Goal: Transaction & Acquisition: Purchase product/service

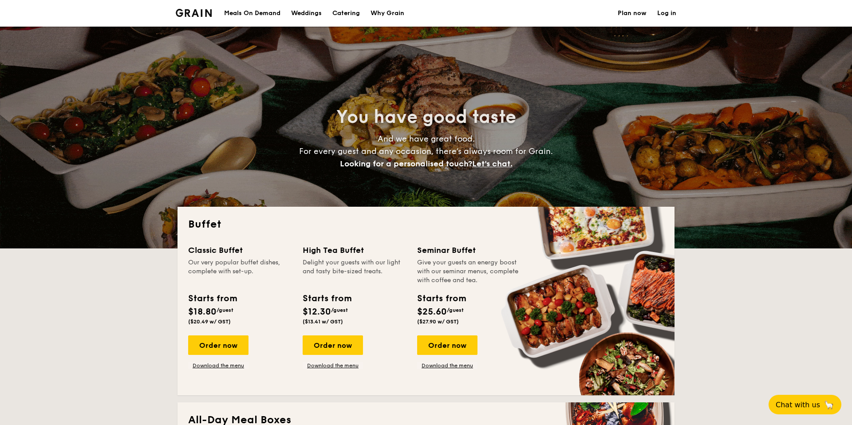
select select
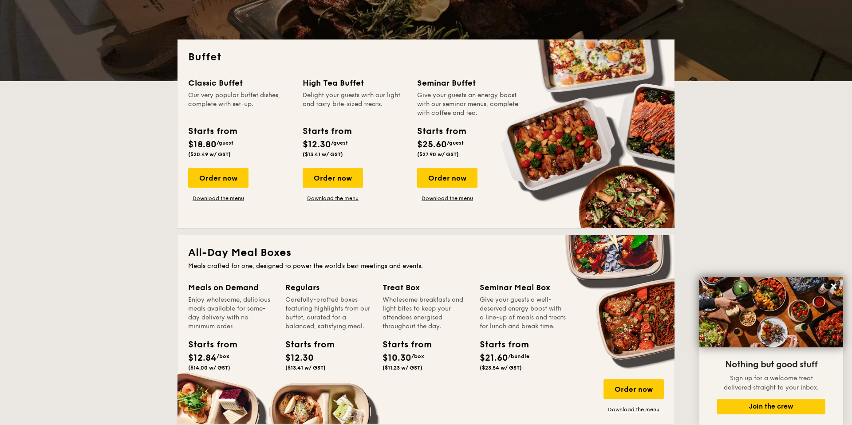
scroll to position [184, 0]
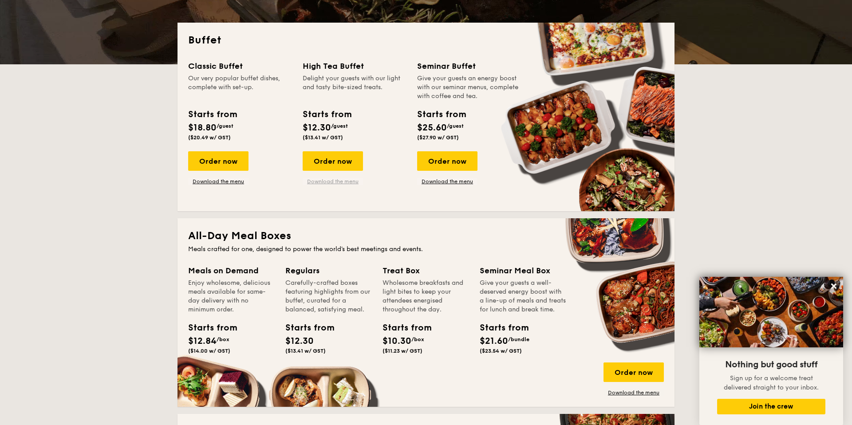
click at [326, 181] on link "Download the menu" at bounding box center [333, 181] width 60 height 7
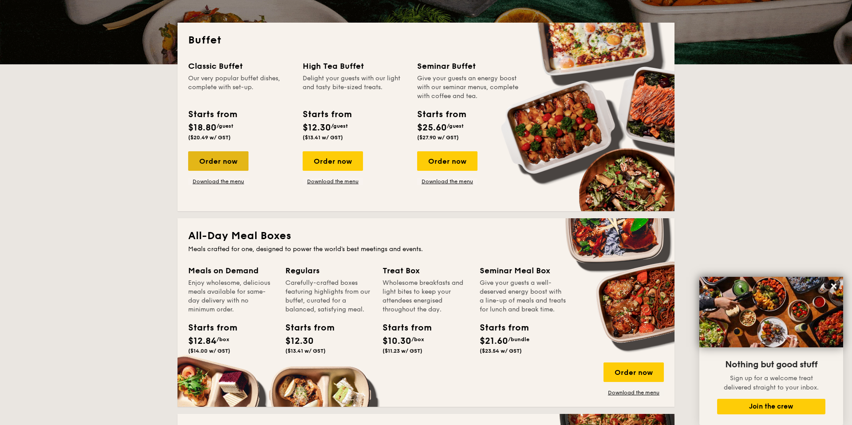
click at [222, 162] on div "Order now" at bounding box center [218, 161] width 60 height 20
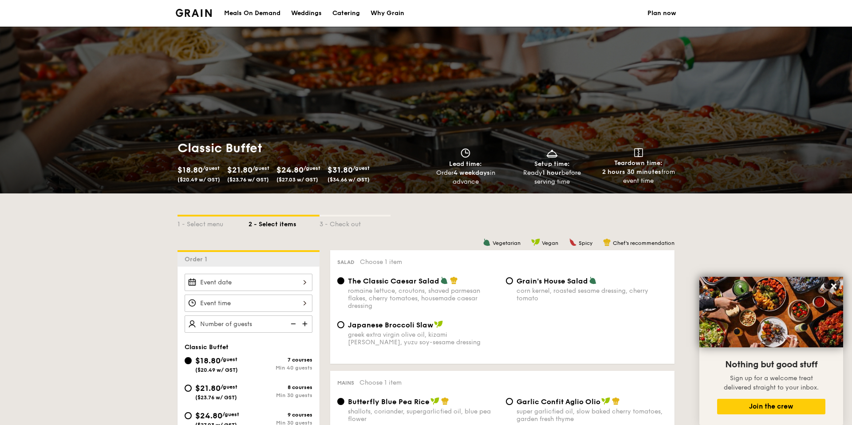
select select
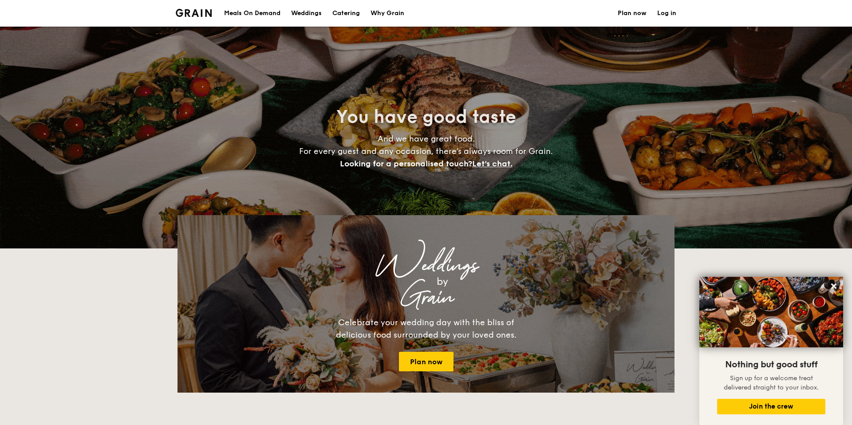
scroll to position [184, 0]
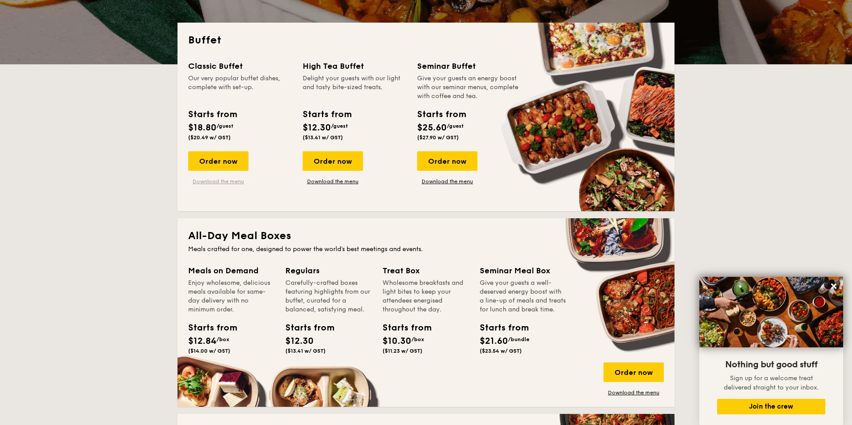
click at [214, 182] on link "Download the menu" at bounding box center [218, 181] width 60 height 7
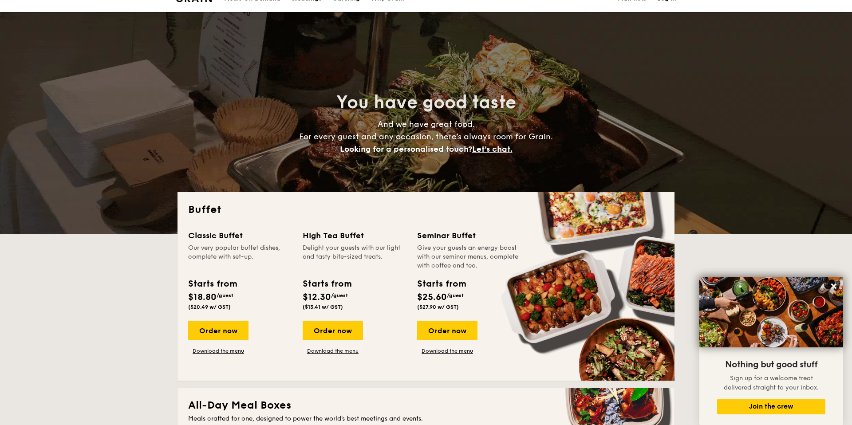
scroll to position [0, 0]
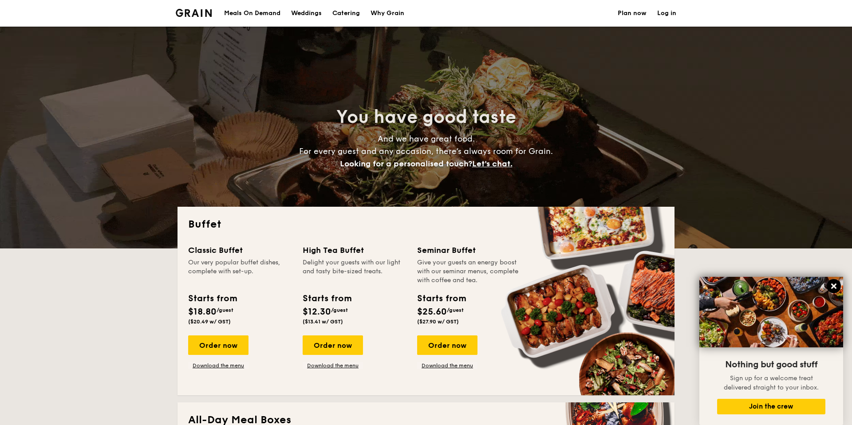
click at [835, 286] on icon at bounding box center [834, 286] width 8 height 8
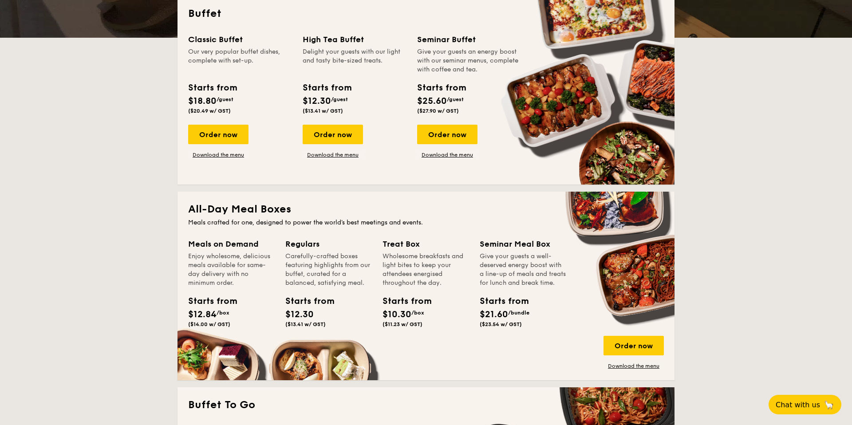
scroll to position [210, 0]
